Goal: Task Accomplishment & Management: Use online tool/utility

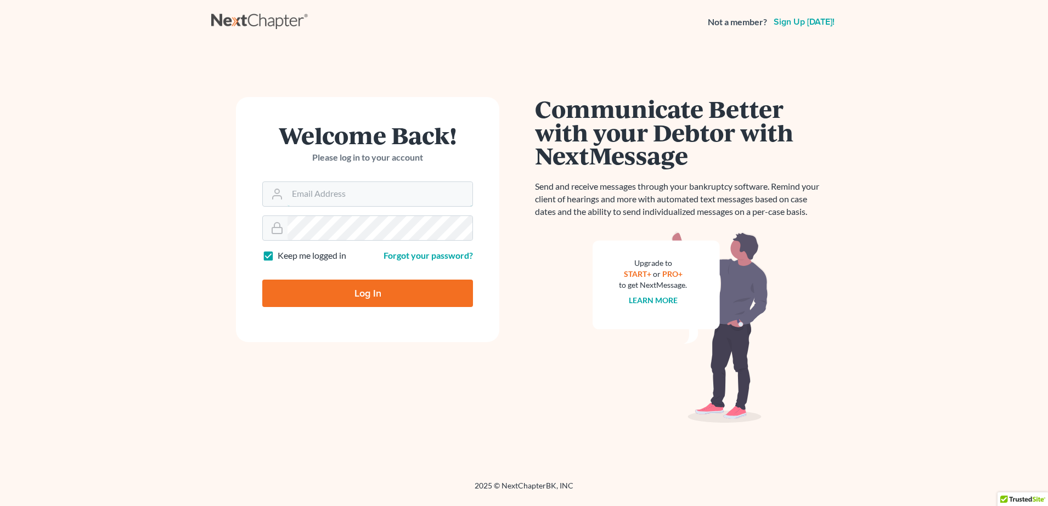
type input "[PERSON_NAME][EMAIL_ADDRESS][PERSON_NAME][DOMAIN_NAME]"
click at [346, 296] on input "Log In" at bounding box center [367, 293] width 211 height 27
type input "Thinking..."
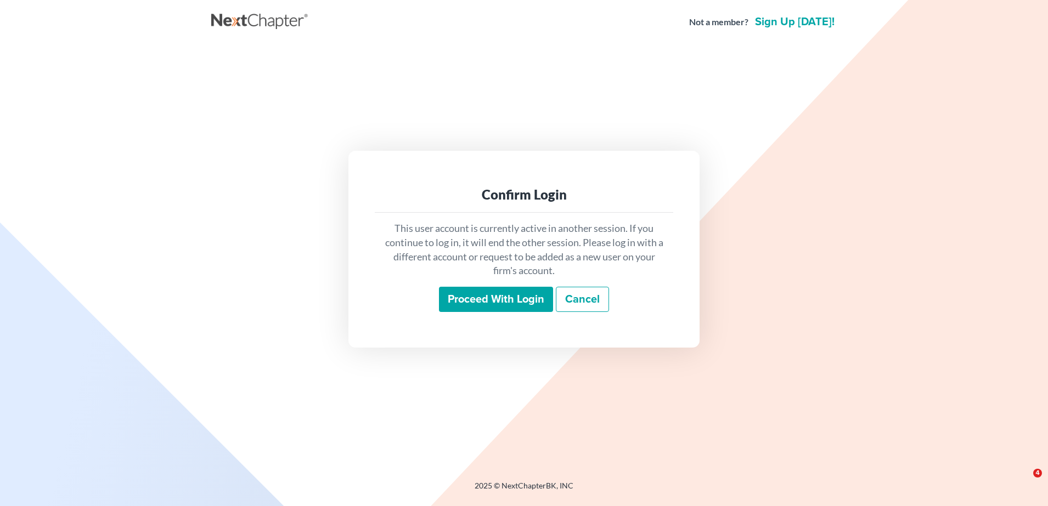
click at [476, 289] on input "Proceed with login" at bounding box center [496, 299] width 114 height 25
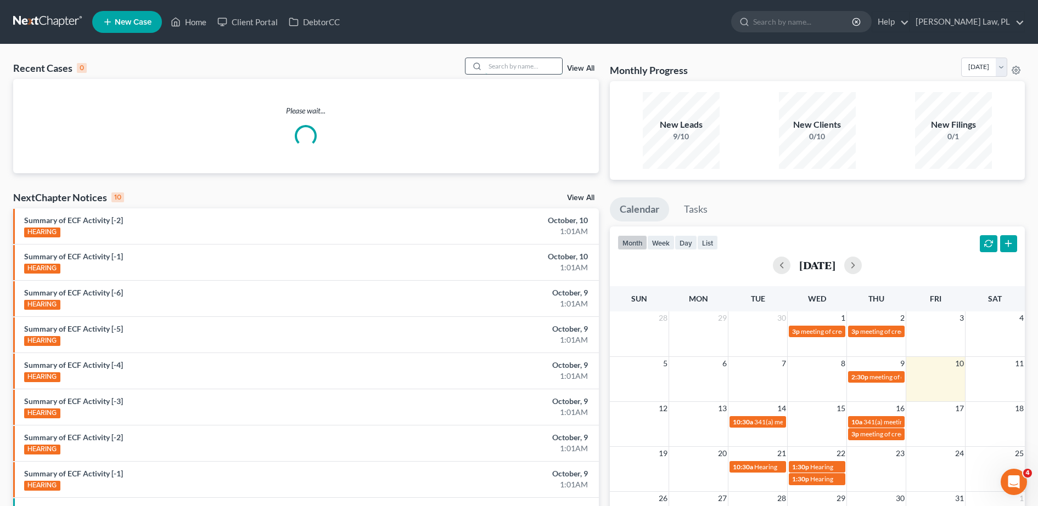
click at [529, 61] on input "search" at bounding box center [523, 66] width 77 height 16
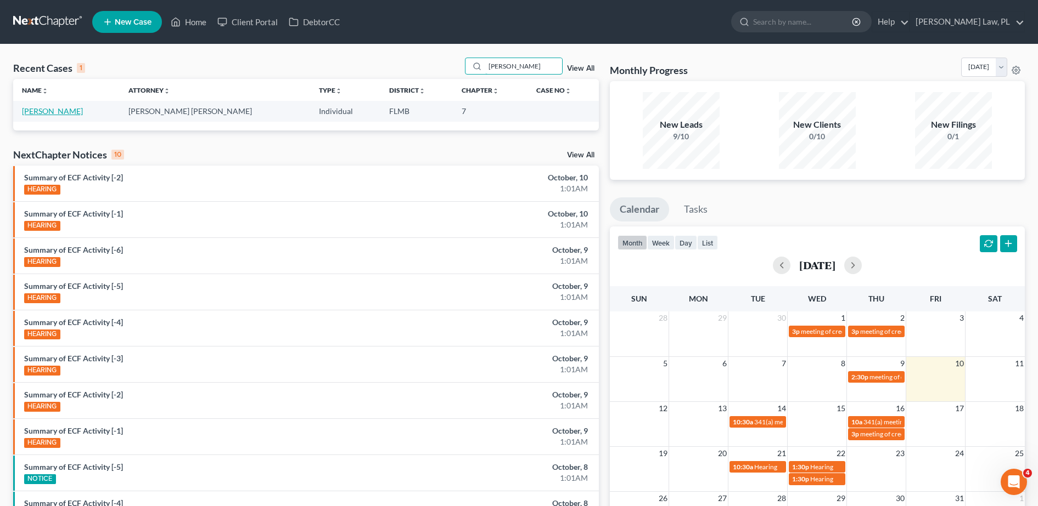
type input "[PERSON_NAME]"
click at [54, 113] on link "[PERSON_NAME]" at bounding box center [52, 110] width 61 height 9
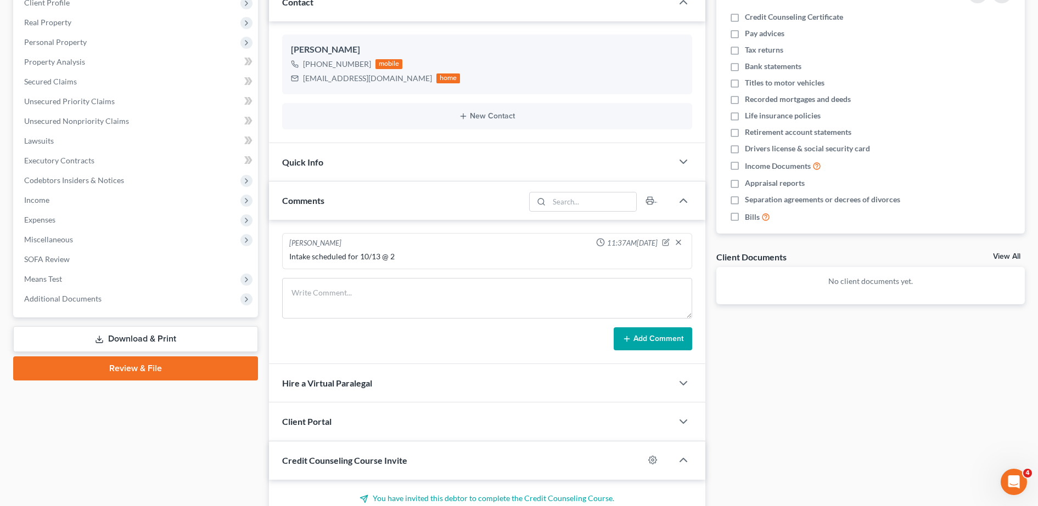
scroll to position [186, 0]
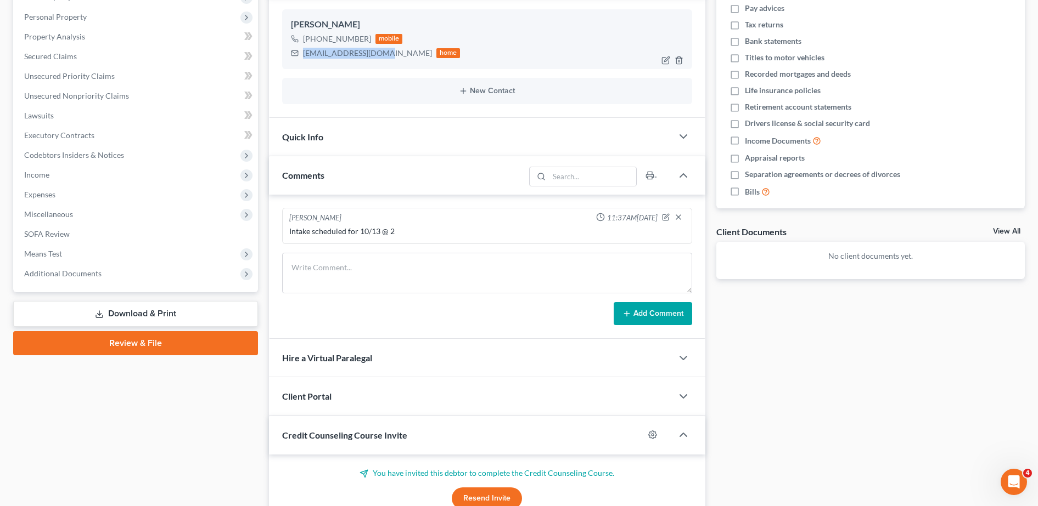
drag, startPoint x: 303, startPoint y: 52, endPoint x: 384, endPoint y: 46, distance: 80.3
click at [384, 46] on div "[EMAIL_ADDRESS][DOMAIN_NAME] home" at bounding box center [376, 53] width 170 height 14
copy div "[EMAIL_ADDRESS][DOMAIN_NAME]"
